Goal: Communication & Community: Answer question/provide support

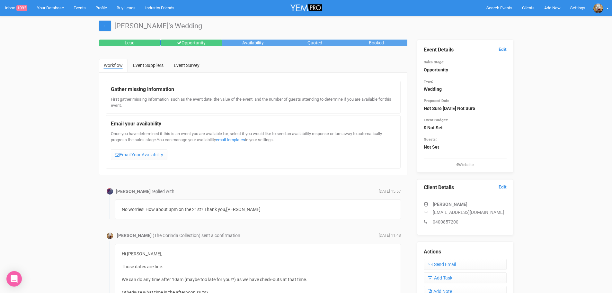
scroll to position [115, 0]
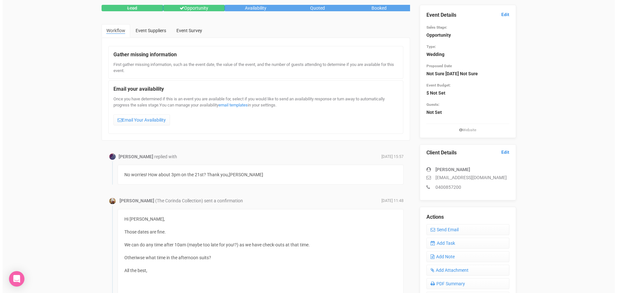
scroll to position [32, 0]
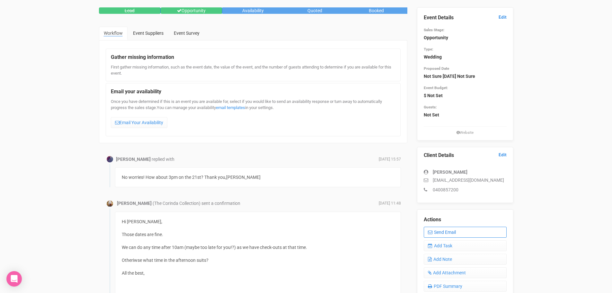
click at [450, 232] on link "Send Email" at bounding box center [465, 231] width 83 height 11
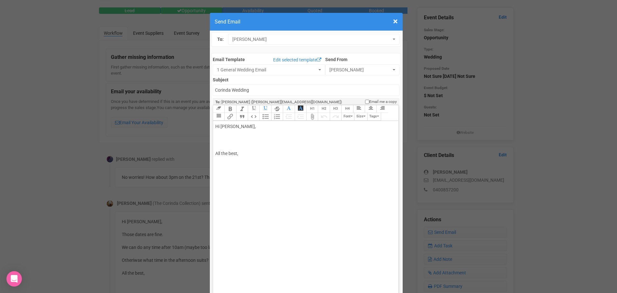
click at [224, 123] on div "Hi [PERSON_NAME], All the best," at bounding box center [304, 153] width 179 height 61
type trix-editor "<div>Hi [PERSON_NAME],<br><br>Great! I've put 3pm on our calendar. See you then…"
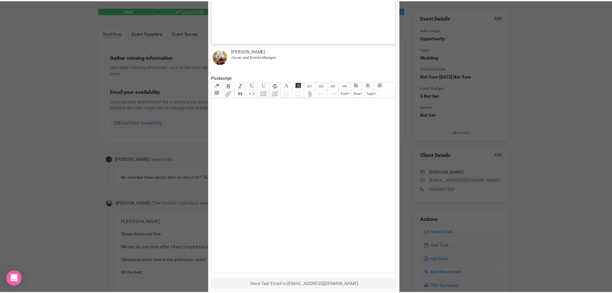
scroll to position [287, 0]
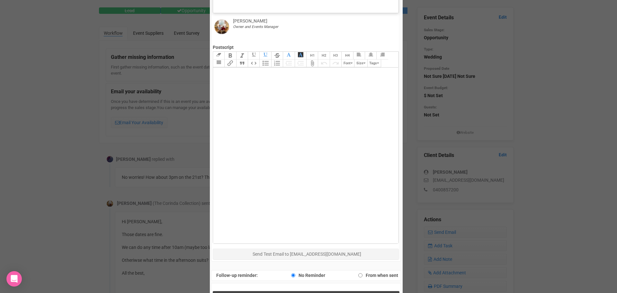
click at [339, 291] on button "Send Response" at bounding box center [306, 297] width 187 height 13
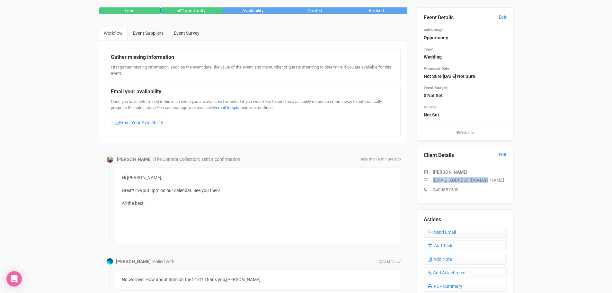
drag, startPoint x: 486, startPoint y: 179, endPoint x: 433, endPoint y: 182, distance: 52.8
click at [433, 182] on p "[EMAIL_ADDRESS][DOMAIN_NAME]" at bounding box center [465, 180] width 83 height 6
copy p "[EMAIL_ADDRESS][DOMAIN_NAME]"
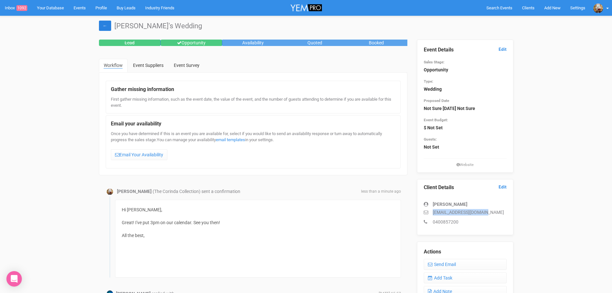
click at [106, 25] on link "←" at bounding box center [105, 26] width 12 height 10
click at [287, 216] on div "Hi [PERSON_NAME], Great! I've put 3pm on our calendar. See you then! All the be…" at bounding box center [258, 238] width 272 height 64
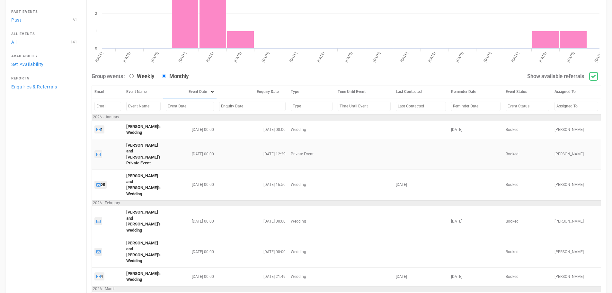
scroll to position [96, 0]
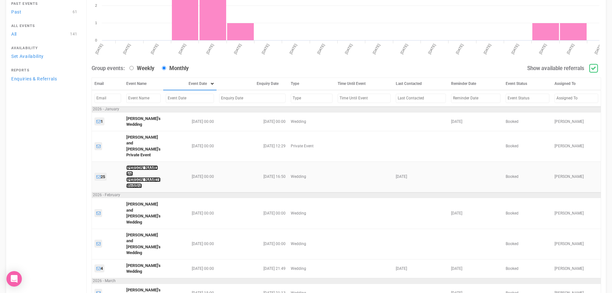
click at [138, 167] on link "[PERSON_NAME] and [PERSON_NAME]'s Wedding" at bounding box center [143, 176] width 34 height 23
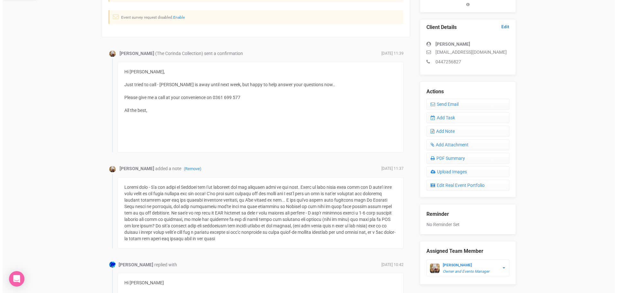
scroll to position [161, 0]
click at [448, 103] on link "Send Email" at bounding box center [465, 103] width 83 height 11
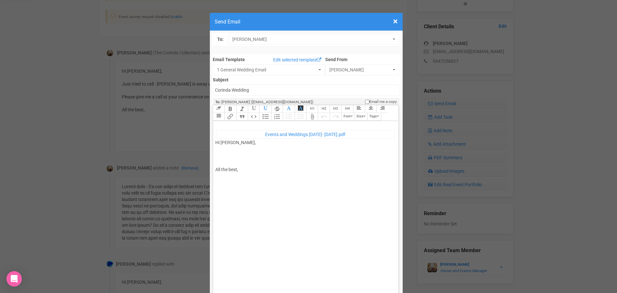
click at [250, 134] on div "﻿ Events and Weddings [DATE]- [DATE].pdf ﻿ Hi [PERSON_NAME], All the best," at bounding box center [304, 161] width 179 height 77
drag, startPoint x: 212, startPoint y: 136, endPoint x: 237, endPoint y: 165, distance: 37.3
click at [213, 137] on trix-editor "﻿ Events and Weddings [DATE]- [DATE].pdf ﻿ Hi [PERSON_NAME], Here's the brochur…" at bounding box center [305, 209] width 185 height 176
type trix-editor "<div><figure data-trix-attachment="{&quot;contentType&quot;:&quot;application/p…"
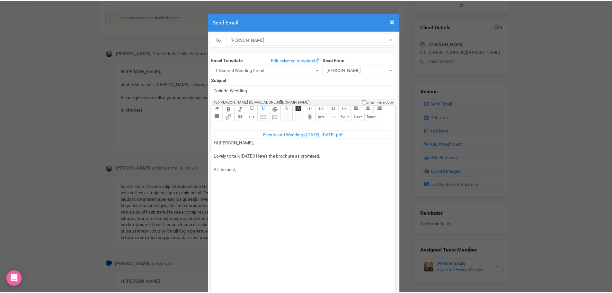
scroll to position [287, 0]
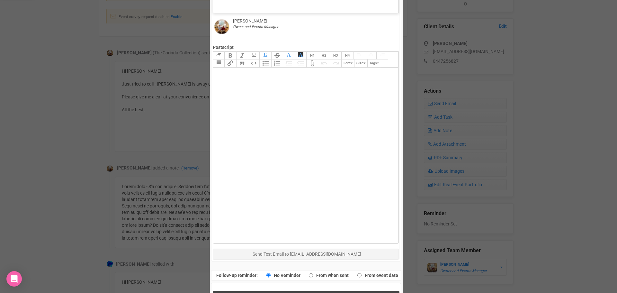
click at [315, 292] on span "Send Response" at bounding box center [307, 297] width 35 height 6
